Goal: Information Seeking & Learning: Learn about a topic

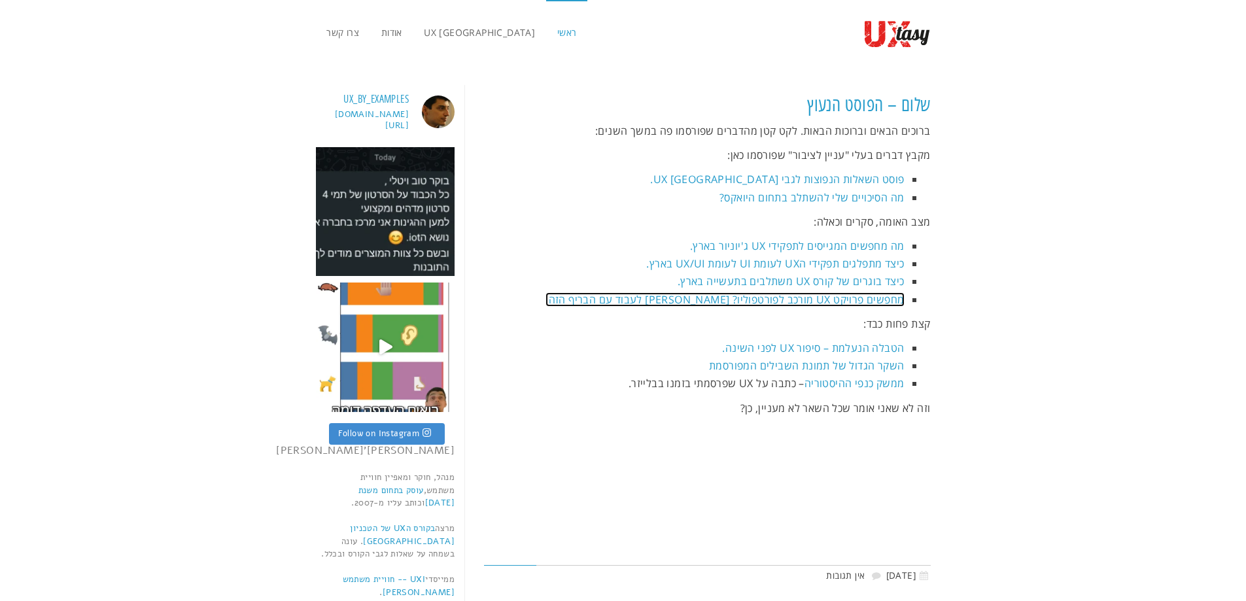
click at [789, 296] on link "מחפשים פרויקט UX מורכב לפורטפוליו? נסו לעבוד עם הבריף הזה." at bounding box center [725, 299] width 358 height 14
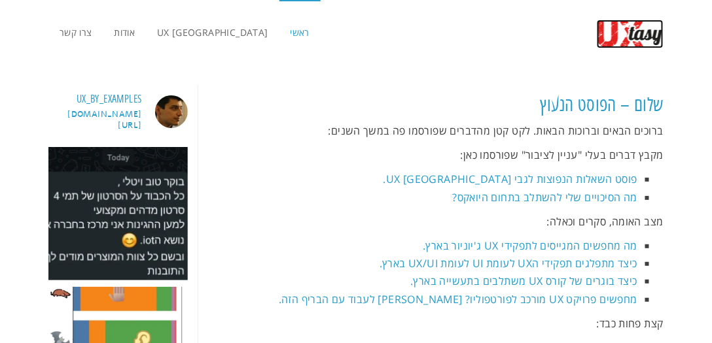
click at [653, 33] on img at bounding box center [630, 34] width 67 height 29
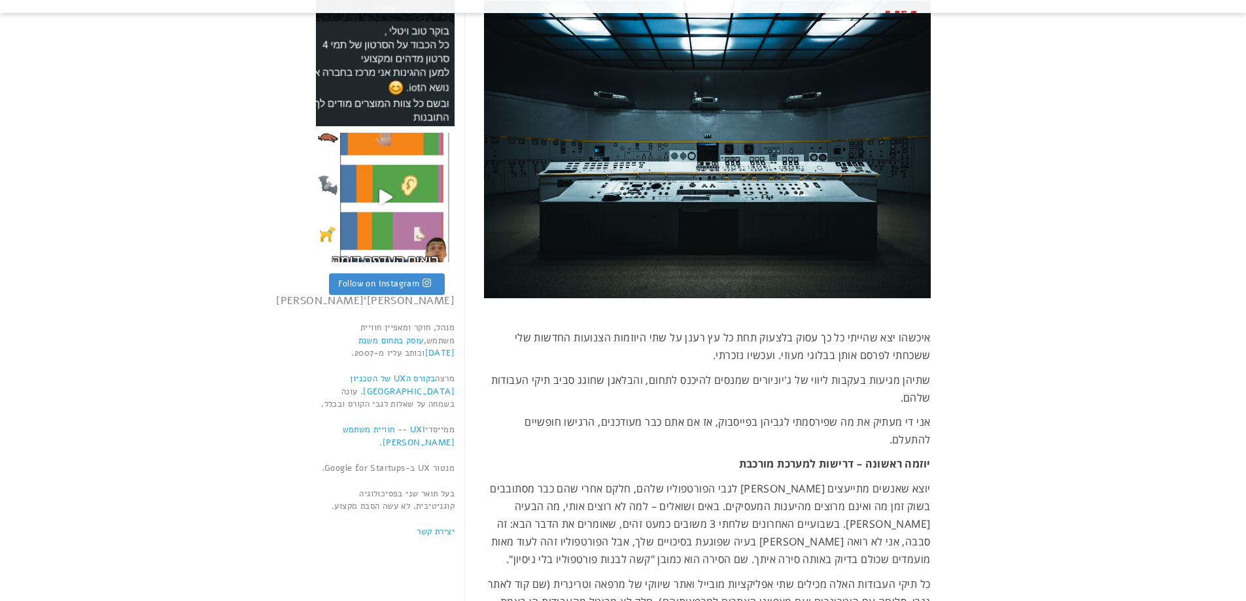
scroll to position [170, 0]
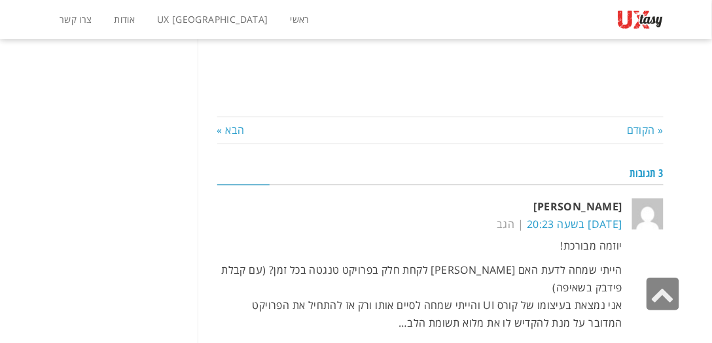
scroll to position [1936, 0]
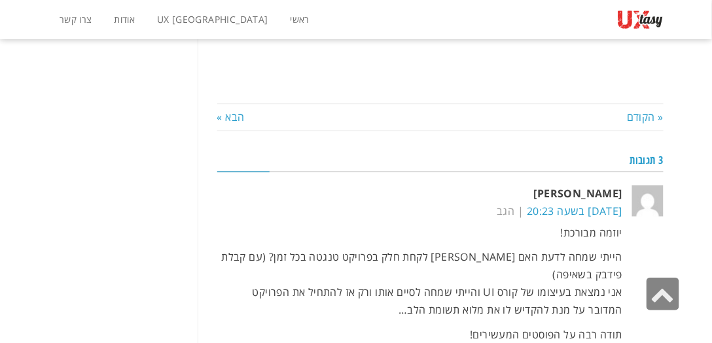
click at [379, 326] on p "תודה רבה על הפוסטים המעשירים!" at bounding box center [420, 335] width 406 height 18
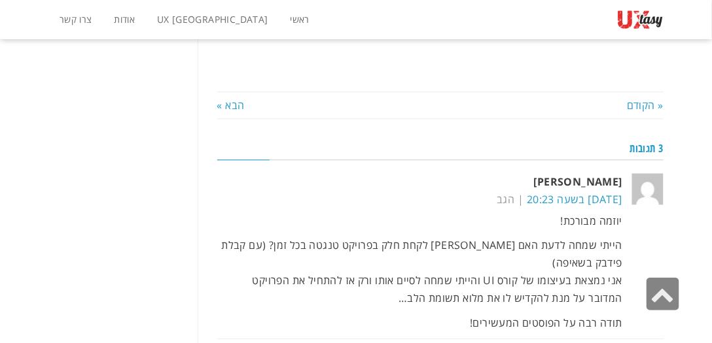
scroll to position [1824, 0]
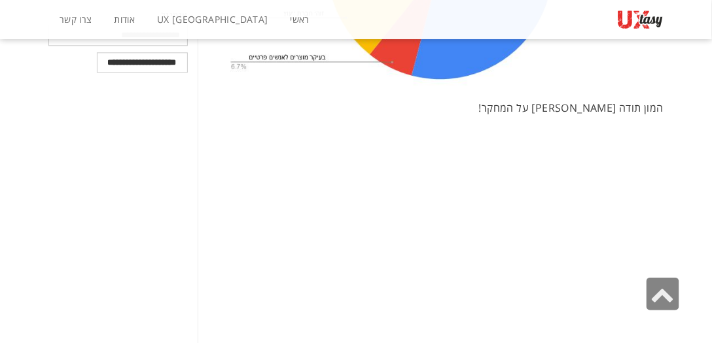
scroll to position [1009, 0]
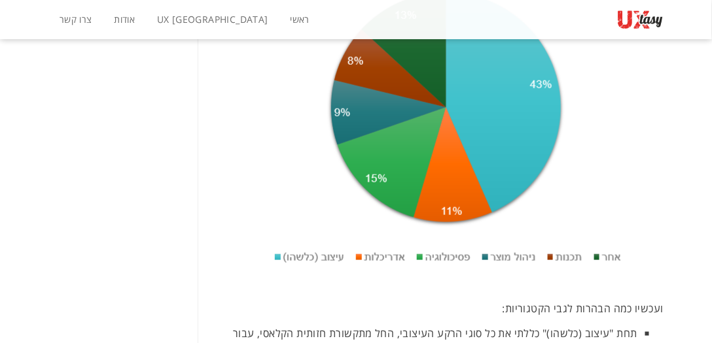
scroll to position [1646, 0]
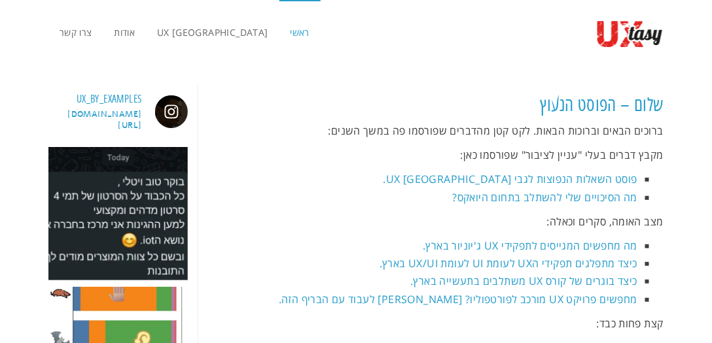
click at [98, 99] on h3 "ux_by_examples" at bounding box center [109, 100] width 65 height 14
